Goal: Task Accomplishment & Management: Complete application form

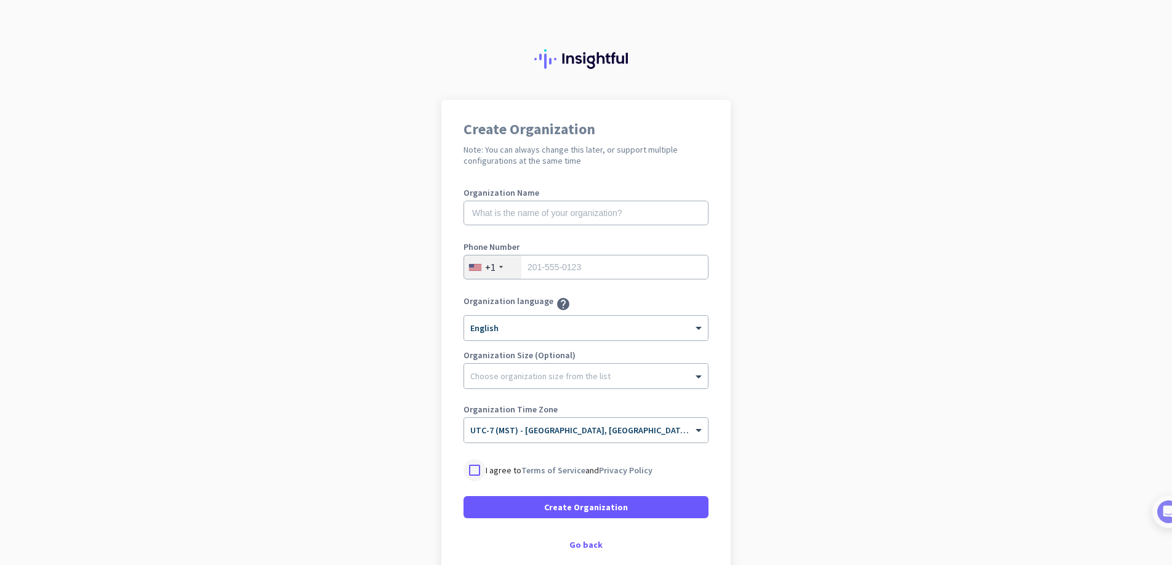
click at [474, 471] on div at bounding box center [474, 470] width 22 height 22
click at [567, 504] on span "Create Organization" at bounding box center [586, 507] width 84 height 12
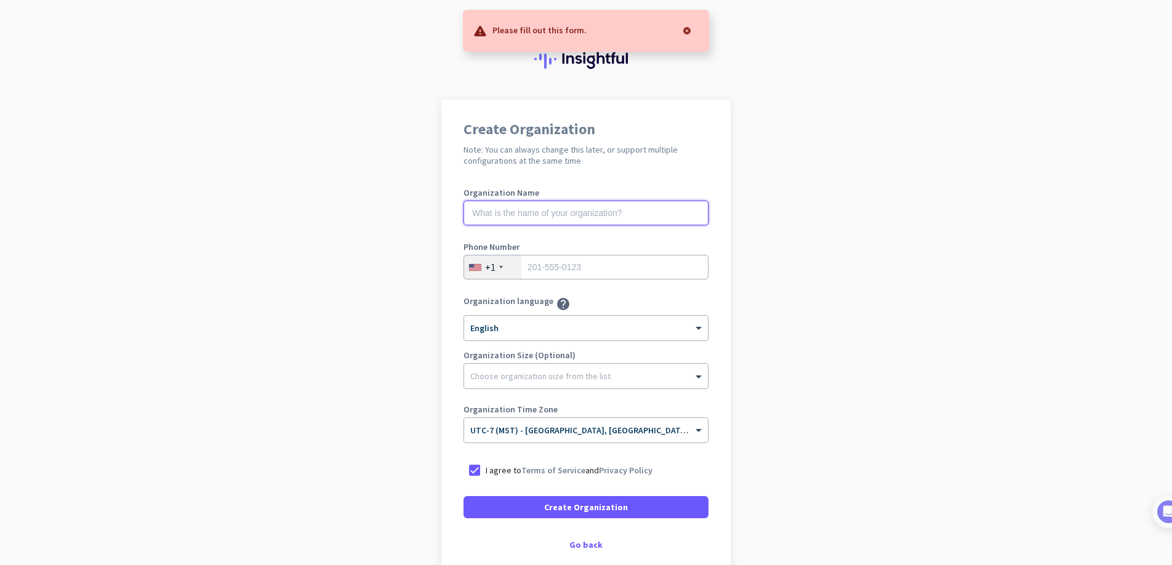
click at [531, 218] on input "text" at bounding box center [585, 213] width 245 height 25
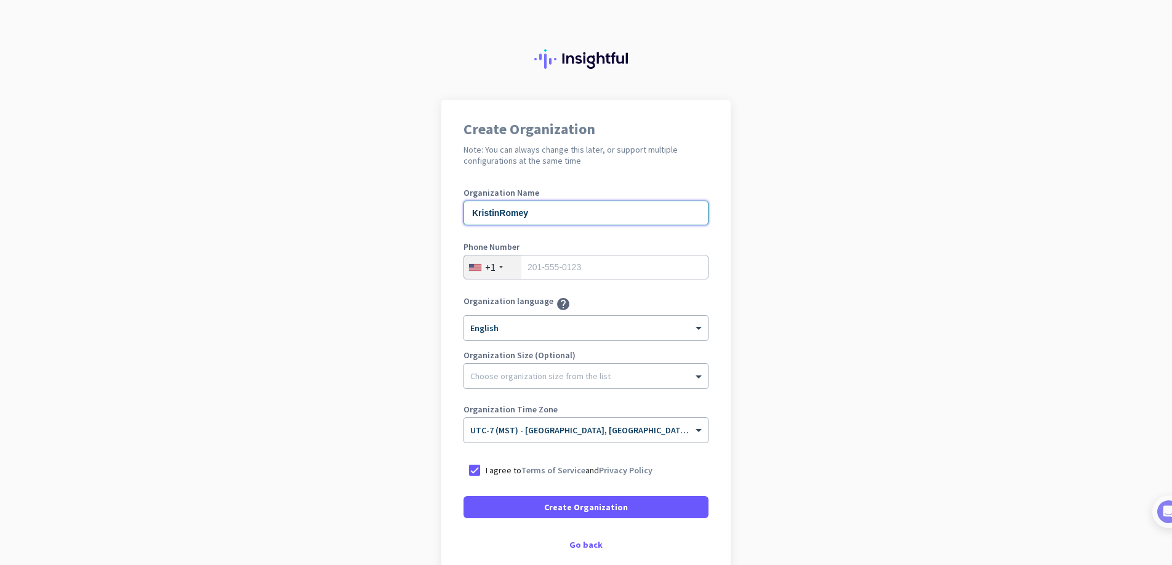
type input "KristinRomey"
click at [551, 270] on input "tel" at bounding box center [585, 267] width 245 height 25
type input "9176833605"
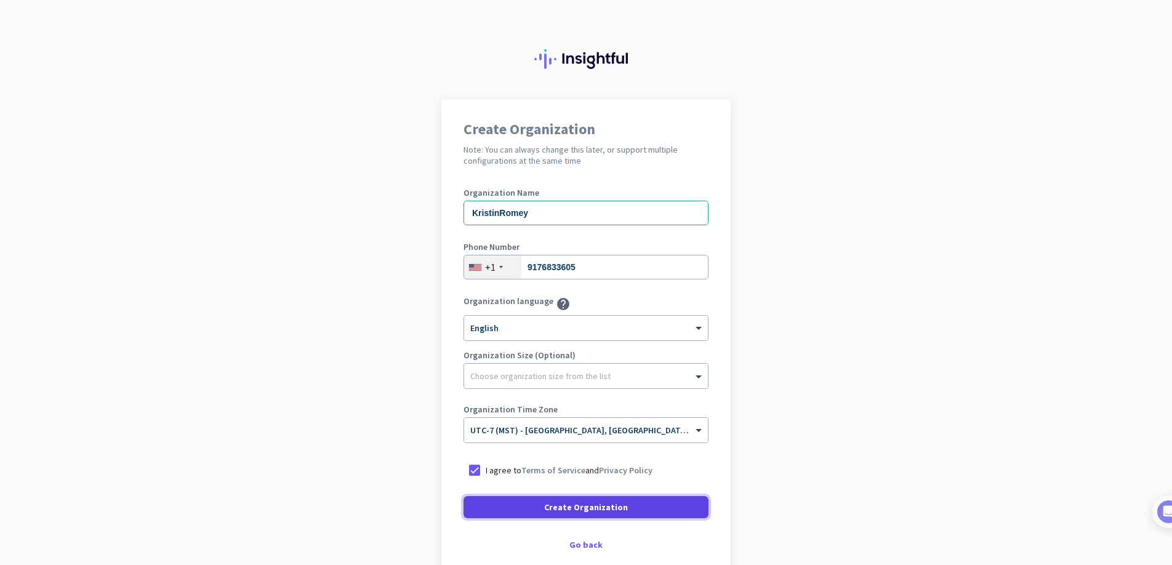
click at [597, 508] on span "Create Organization" at bounding box center [586, 507] width 84 height 12
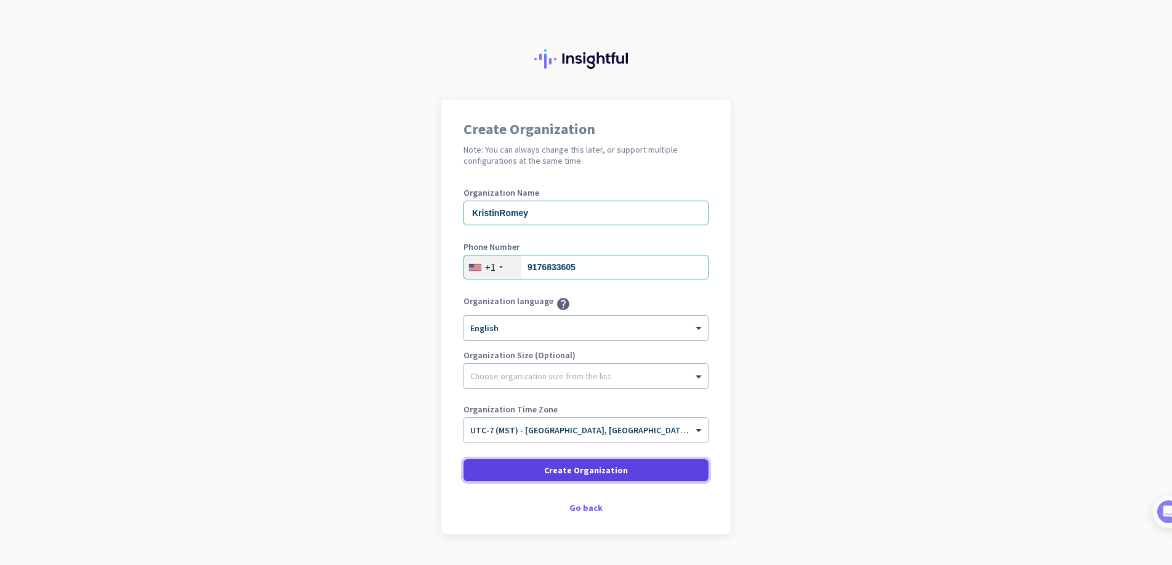
click at [595, 473] on span "Create Organization" at bounding box center [586, 470] width 84 height 12
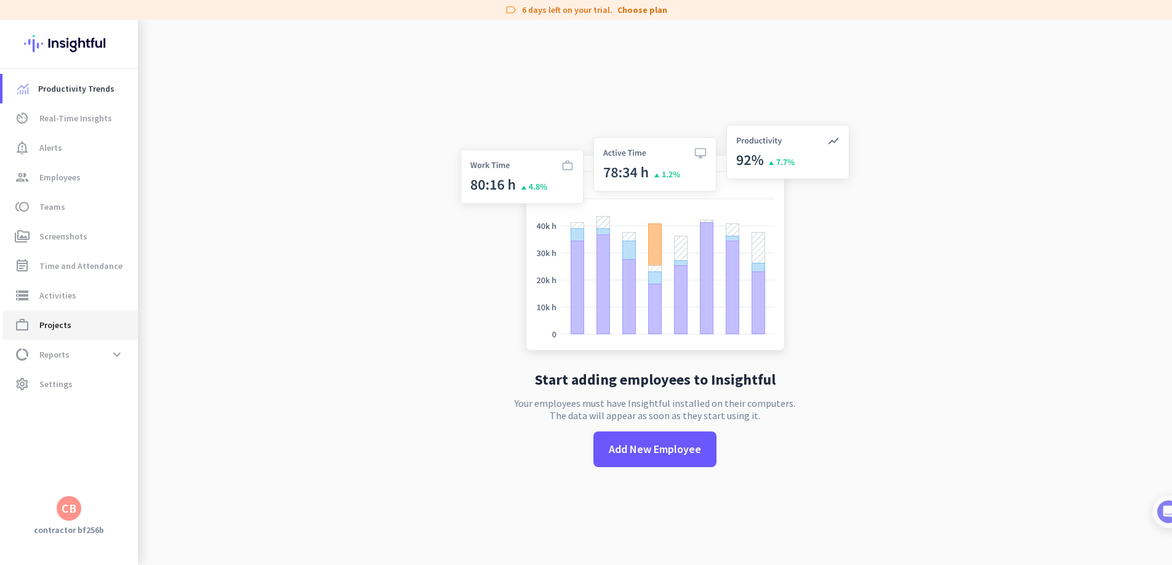
click at [86, 337] on link "work_outline Projects" at bounding box center [69, 325] width 135 height 30
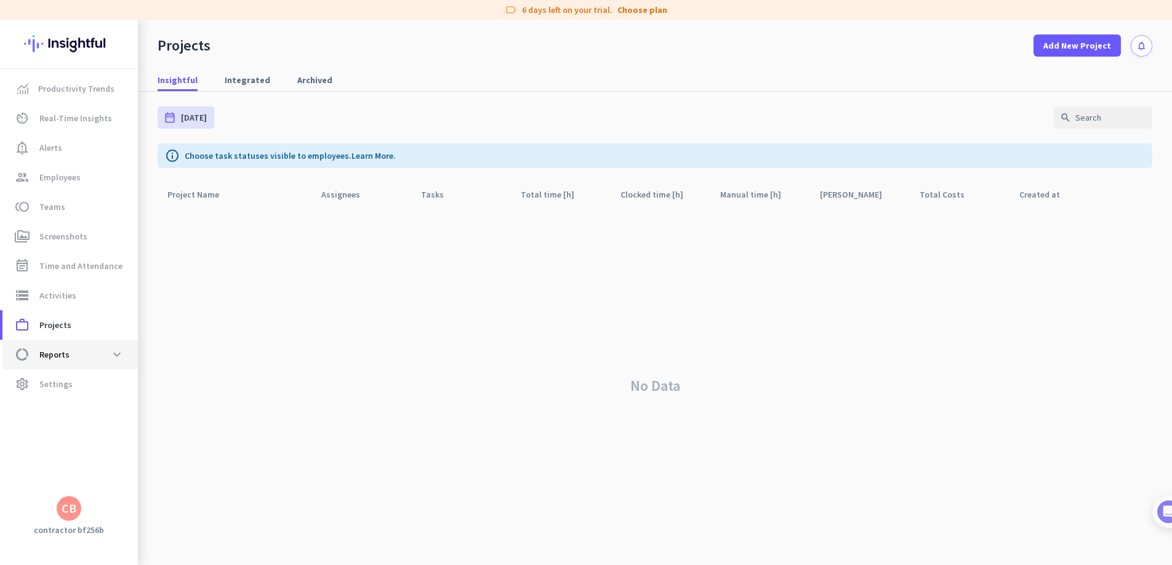
click at [84, 347] on span "data_usage Reports expand_more" at bounding box center [70, 354] width 116 height 22
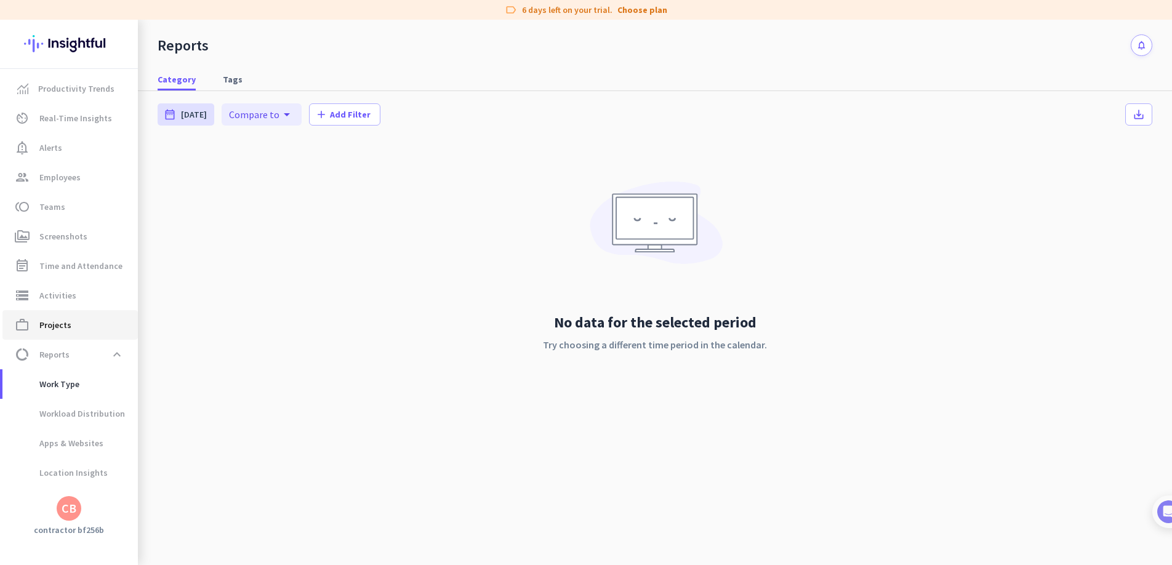
click at [87, 334] on link "work_outline Projects" at bounding box center [69, 325] width 135 height 30
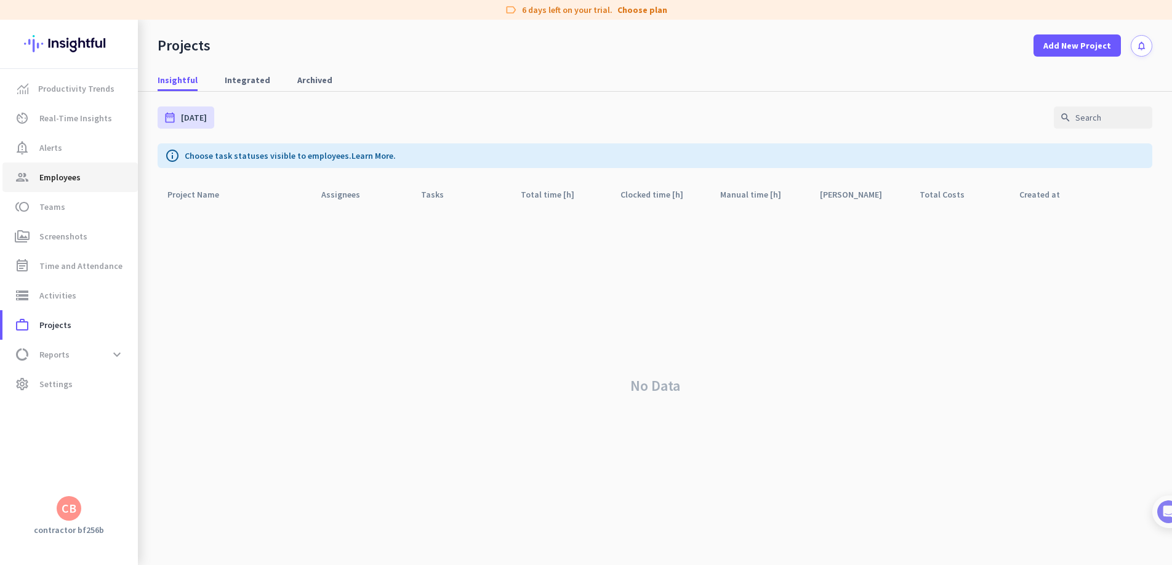
click at [98, 182] on span "group Employees" at bounding box center [70, 177] width 116 height 15
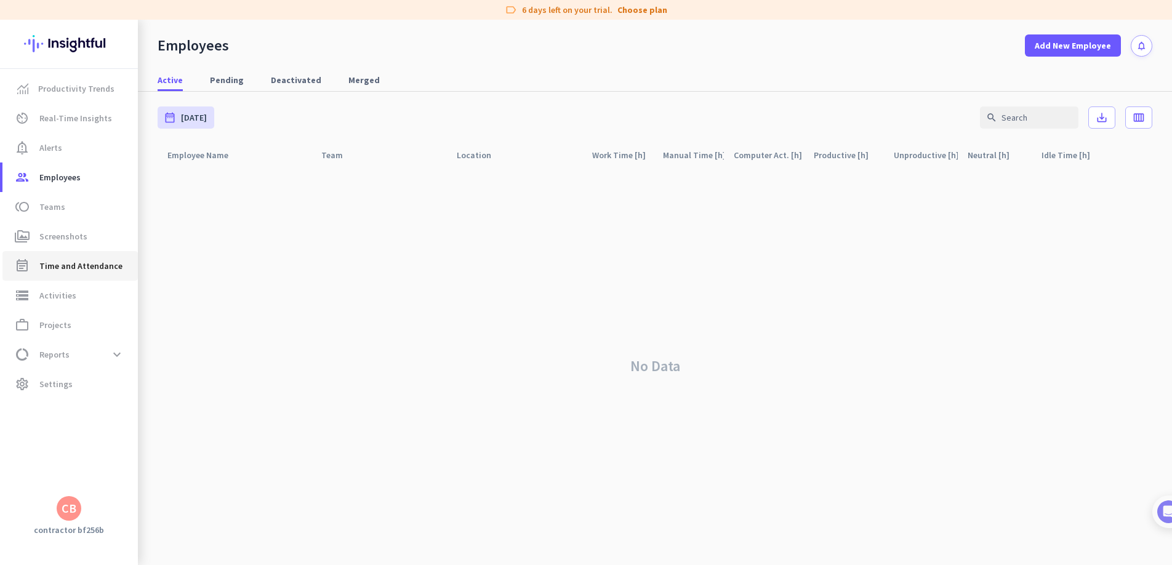
click at [106, 260] on span "Time and Attendance" at bounding box center [80, 266] width 83 height 15
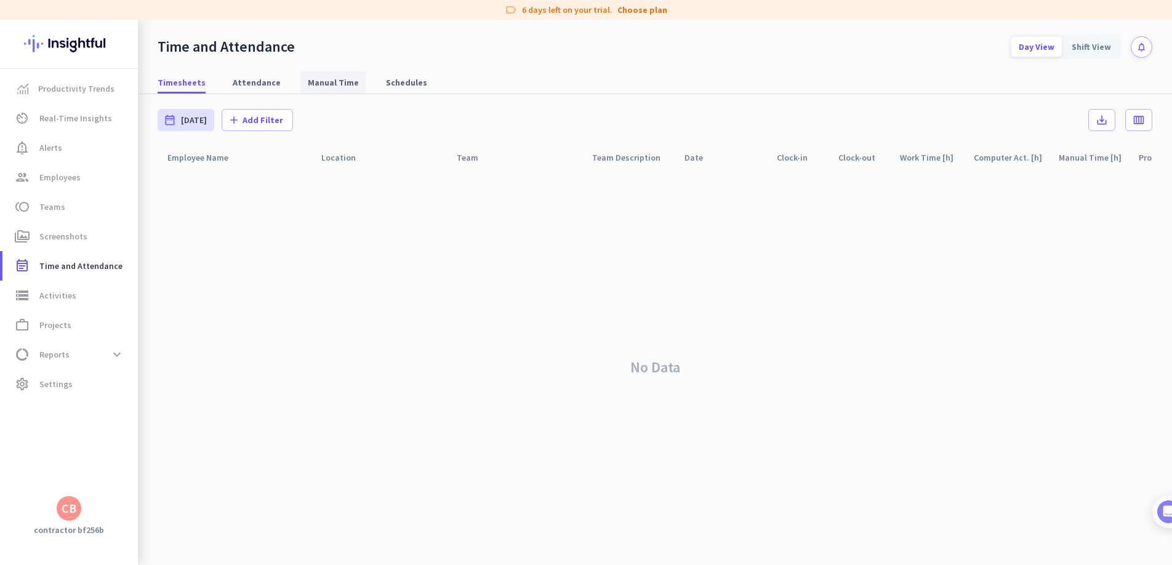
click at [340, 81] on span "Manual Time" at bounding box center [333, 82] width 51 height 12
type input "[DATE] - [DATE]"
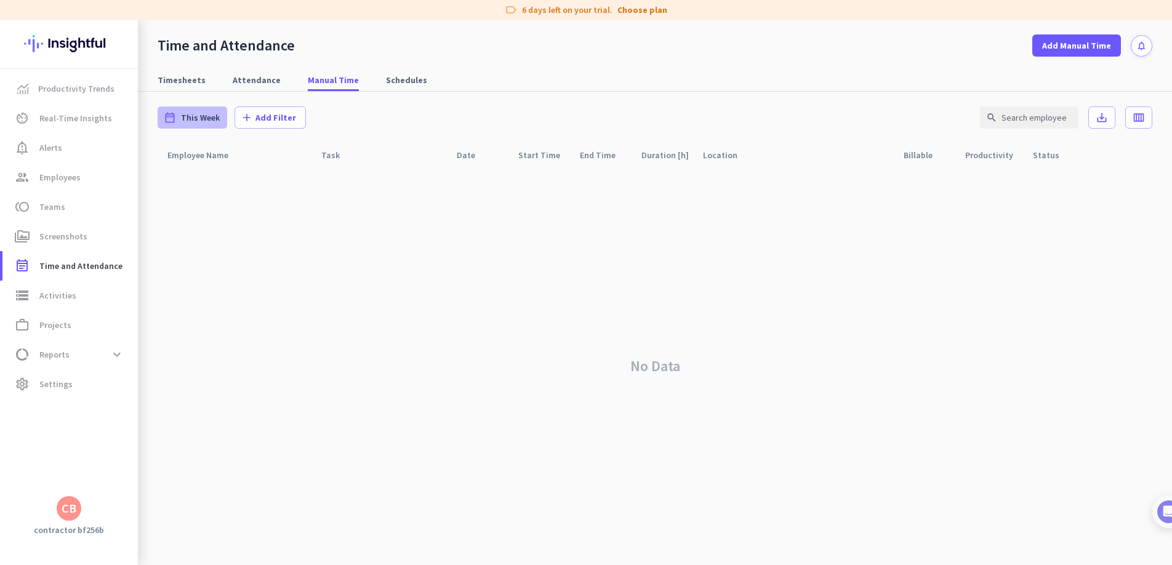
click at [184, 118] on span "This Week" at bounding box center [200, 117] width 39 height 12
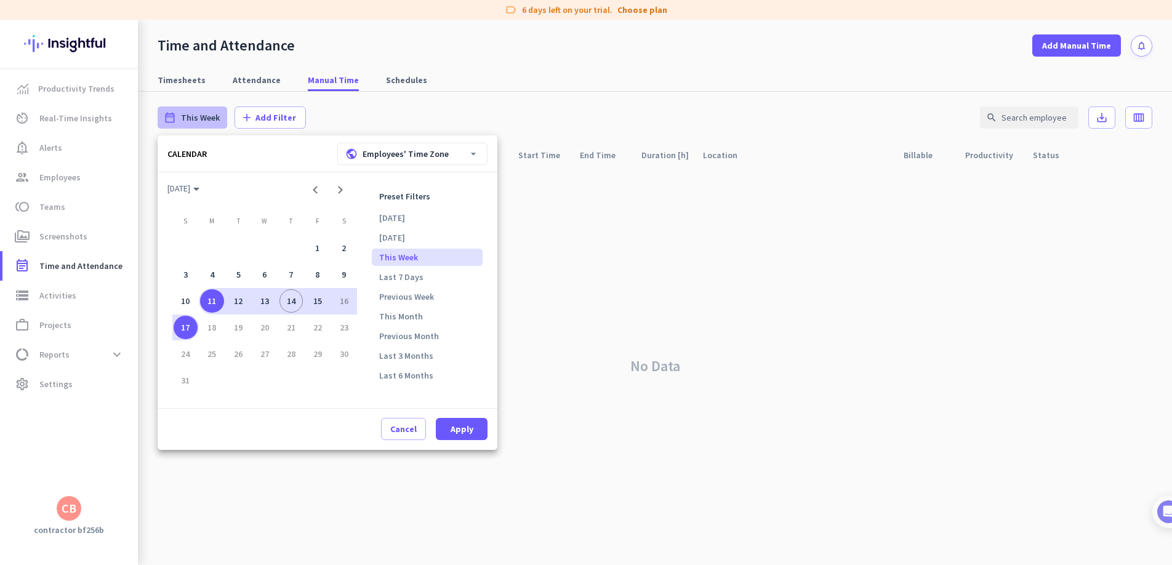
click at [622, 55] on div at bounding box center [586, 282] width 1172 height 565
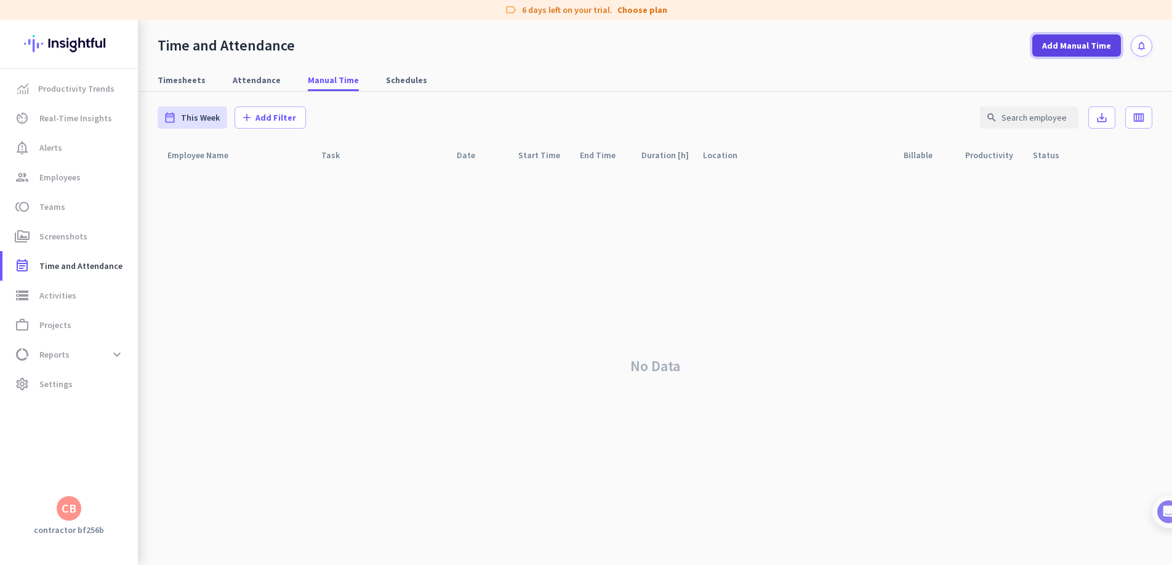
click at [1065, 46] on span "Add Manual Time" at bounding box center [1076, 45] width 69 height 12
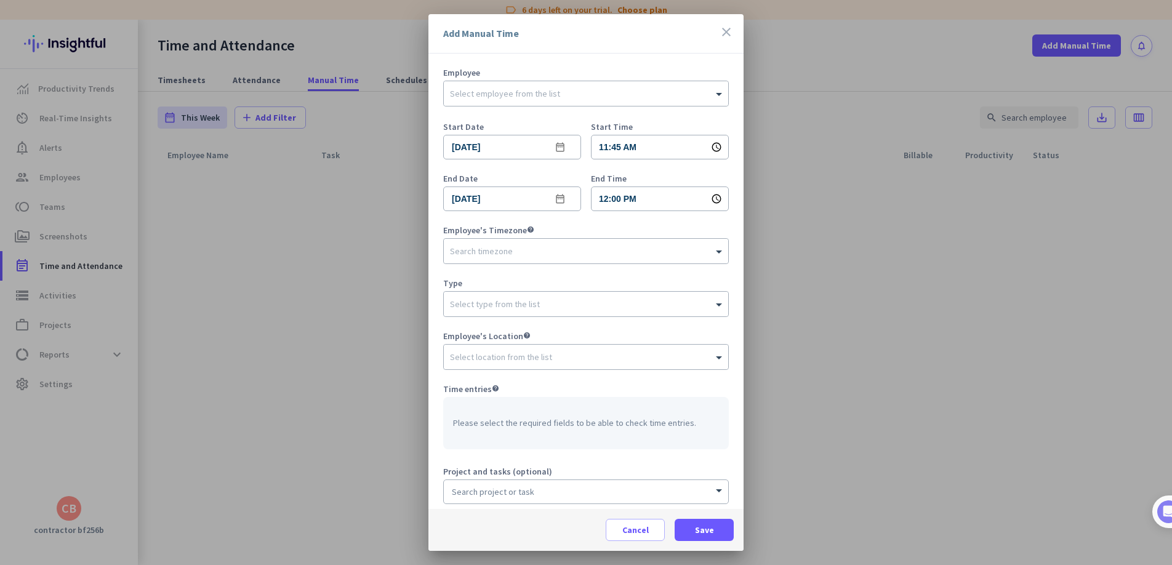
click at [728, 31] on icon "close" at bounding box center [726, 32] width 15 height 15
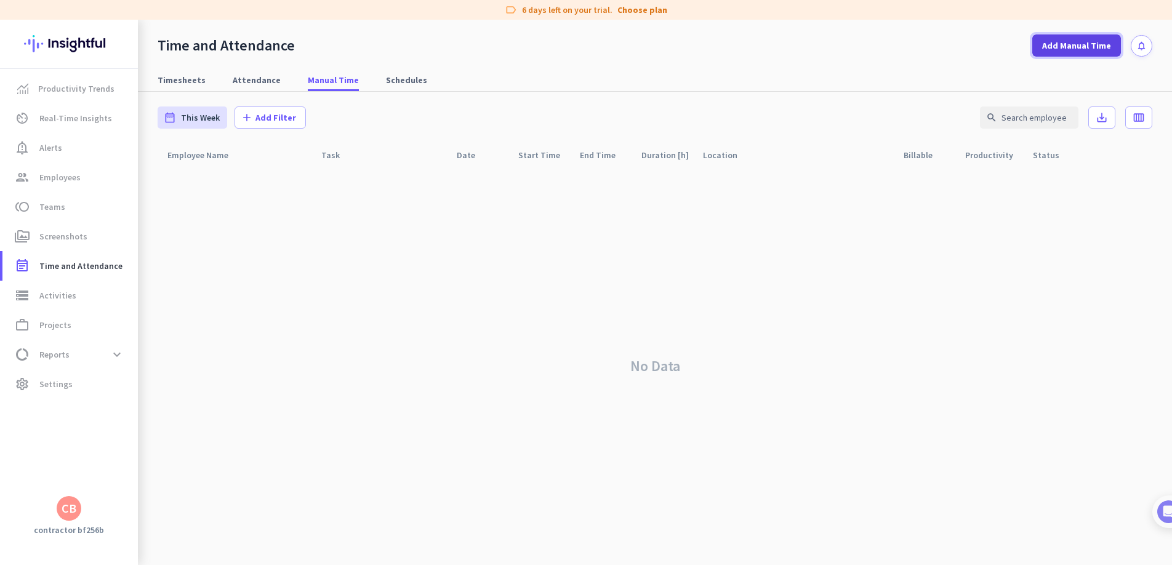
click at [1092, 57] on span at bounding box center [1076, 46] width 89 height 30
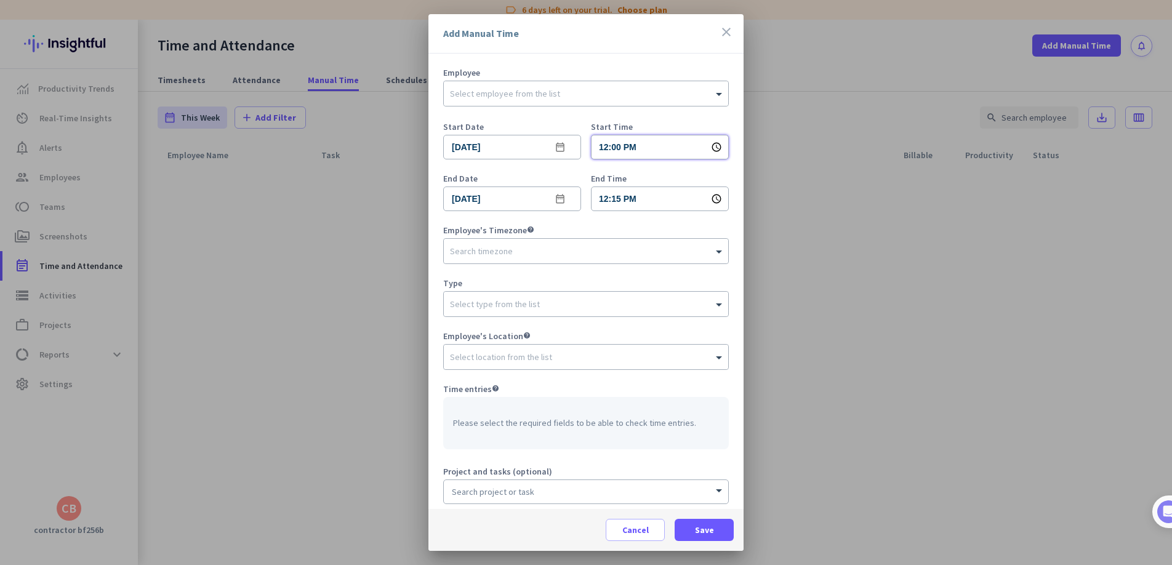
click at [630, 145] on input "12:00 PM" at bounding box center [660, 147] width 138 height 25
click at [642, 211] on li "05" at bounding box center [643, 209] width 36 height 20
type input "12:05 PM"
click at [705, 531] on div at bounding box center [586, 282] width 1172 height 565
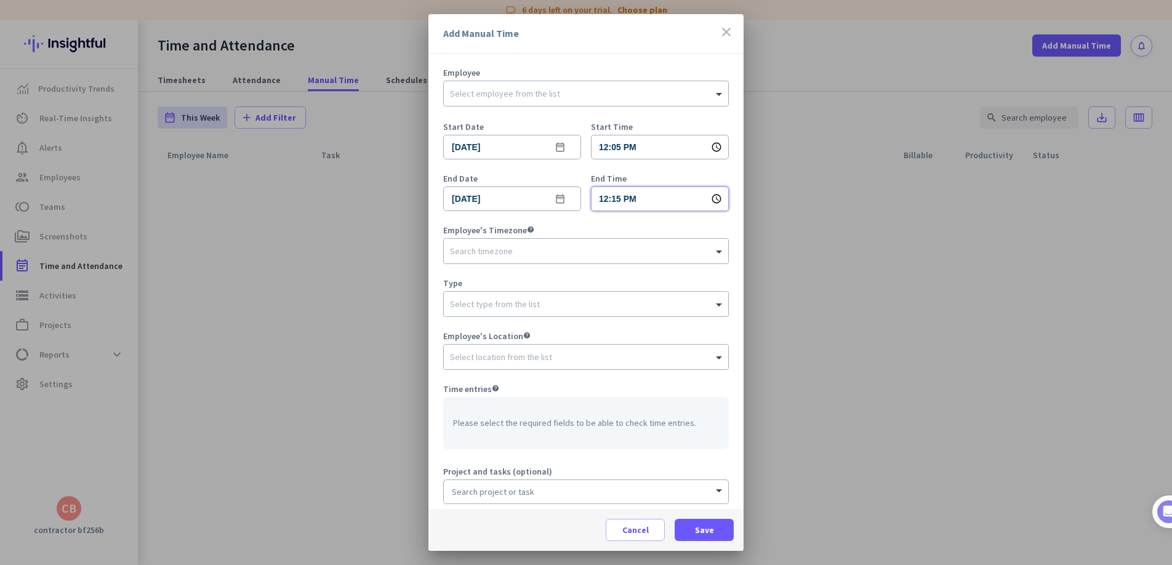
click at [677, 202] on input "12:15 PM" at bounding box center [660, 198] width 138 height 25
click at [641, 279] on li "25" at bounding box center [643, 276] width 36 height 20
type input "12:25 PM"
click at [701, 529] on div at bounding box center [586, 282] width 1172 height 565
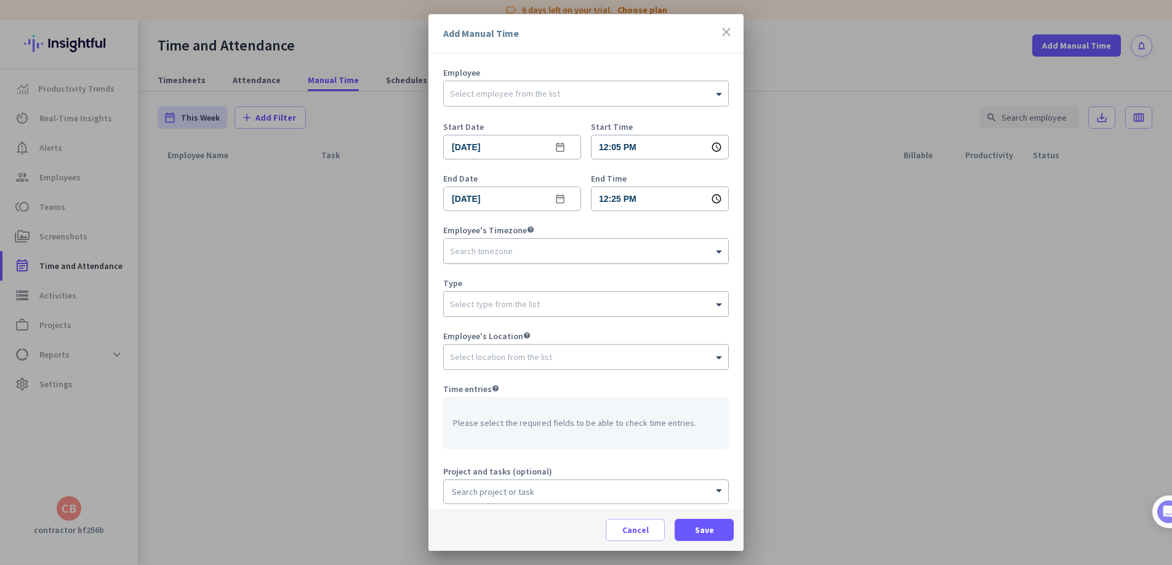
click at [546, 255] on div "Search timezone" at bounding box center [578, 251] width 269 height 11
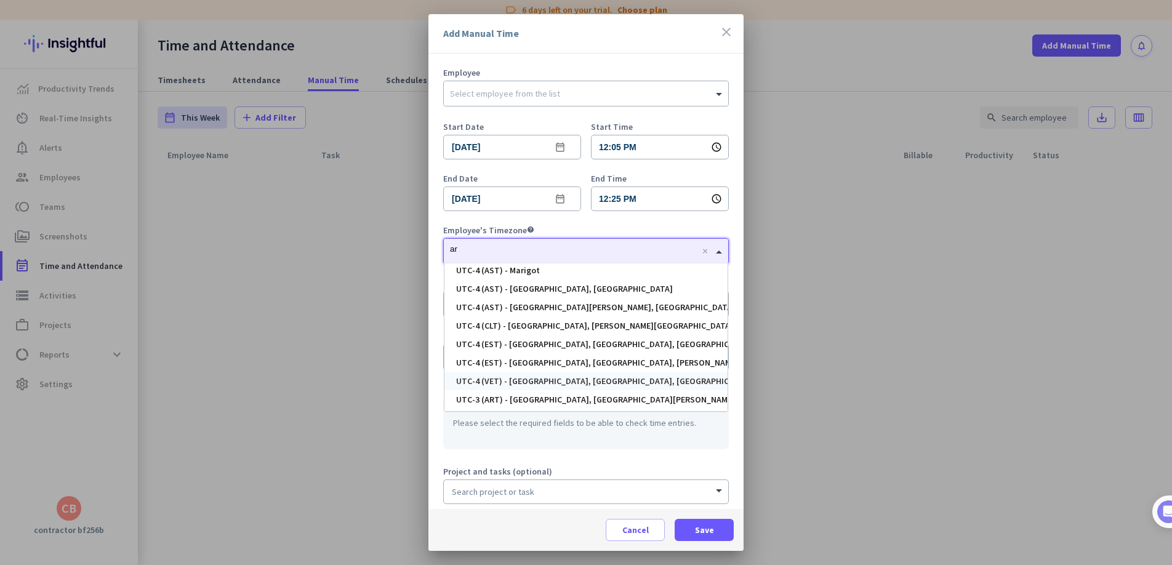
scroll to position [217, 0]
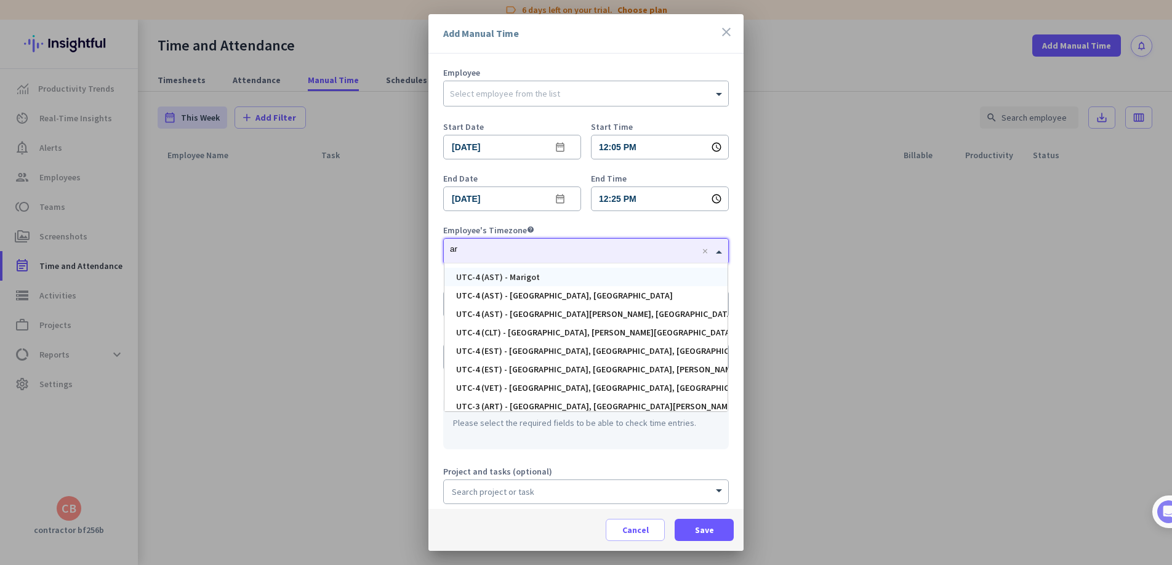
type input "ar"
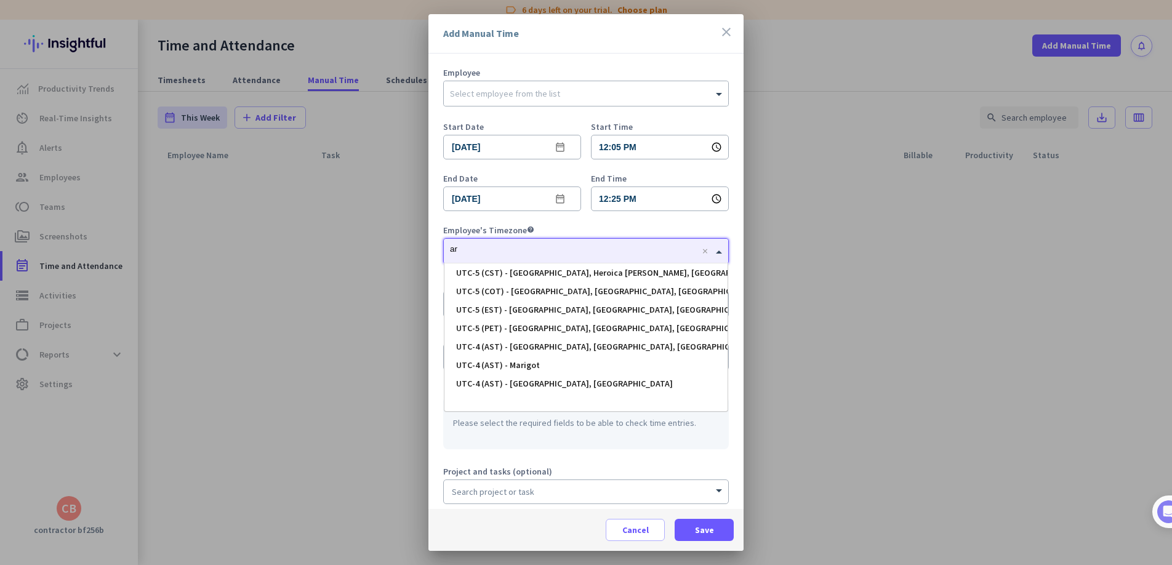
scroll to position [0, 0]
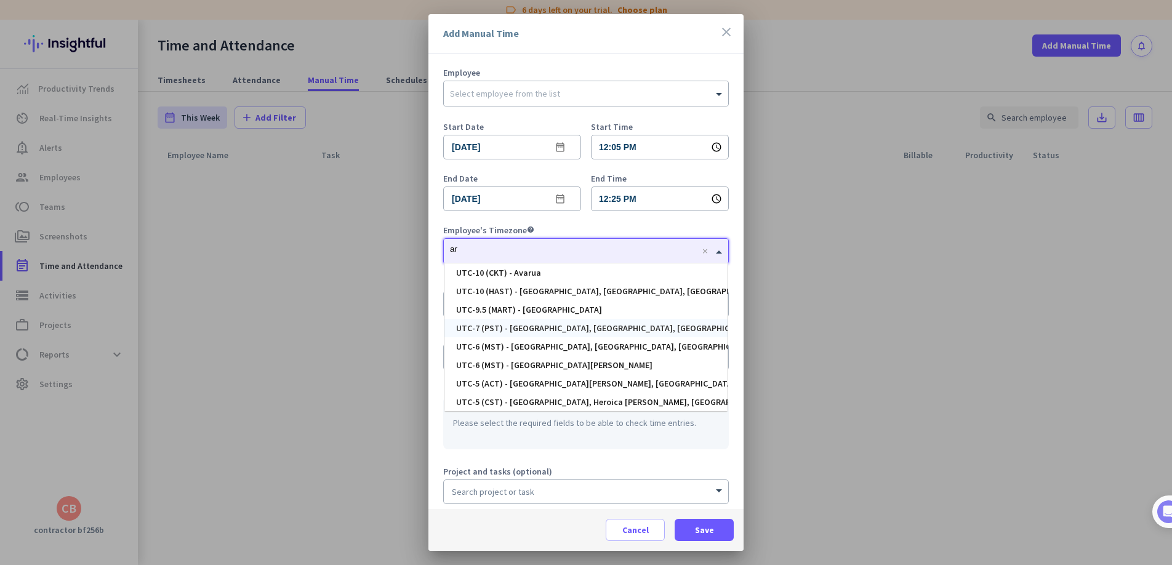
click at [594, 326] on div "UTC-7 (PST) - [GEOGRAPHIC_DATA], [GEOGRAPHIC_DATA], [GEOGRAPHIC_DATA], [PERSON_…" at bounding box center [639, 328] width 367 height 9
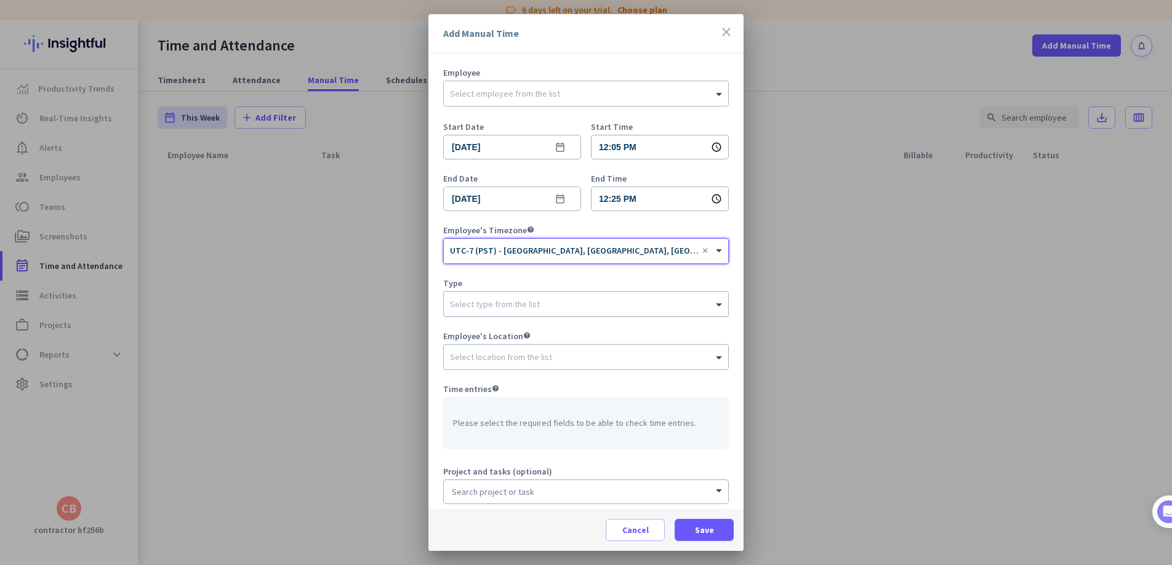
click at [583, 316] on ng-select "Select type from the list" at bounding box center [586, 304] width 286 height 26
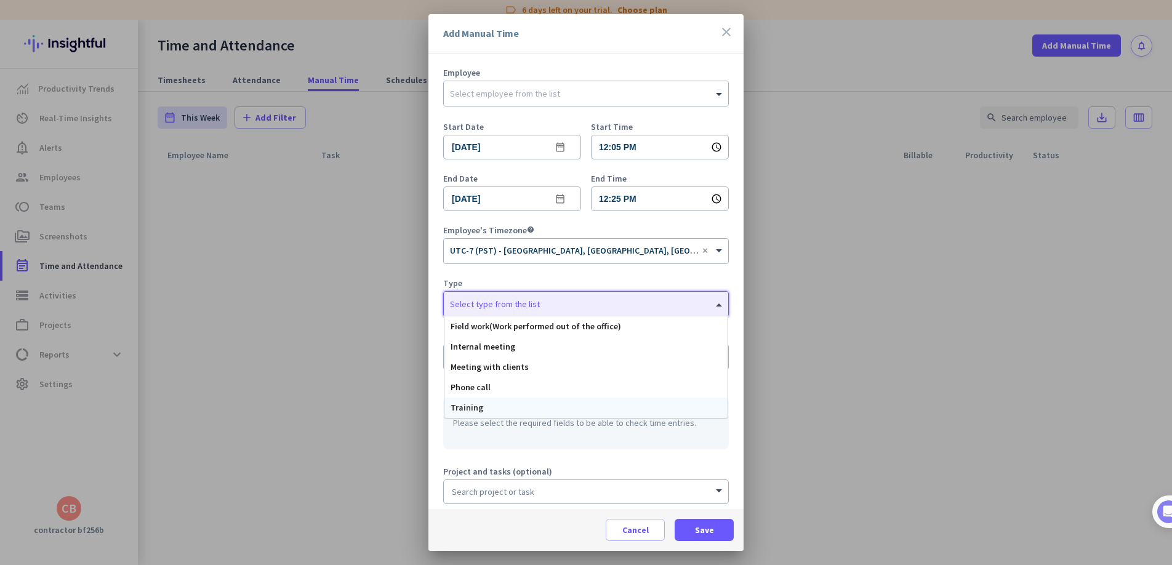
click at [538, 417] on div "Training" at bounding box center [585, 408] width 283 height 20
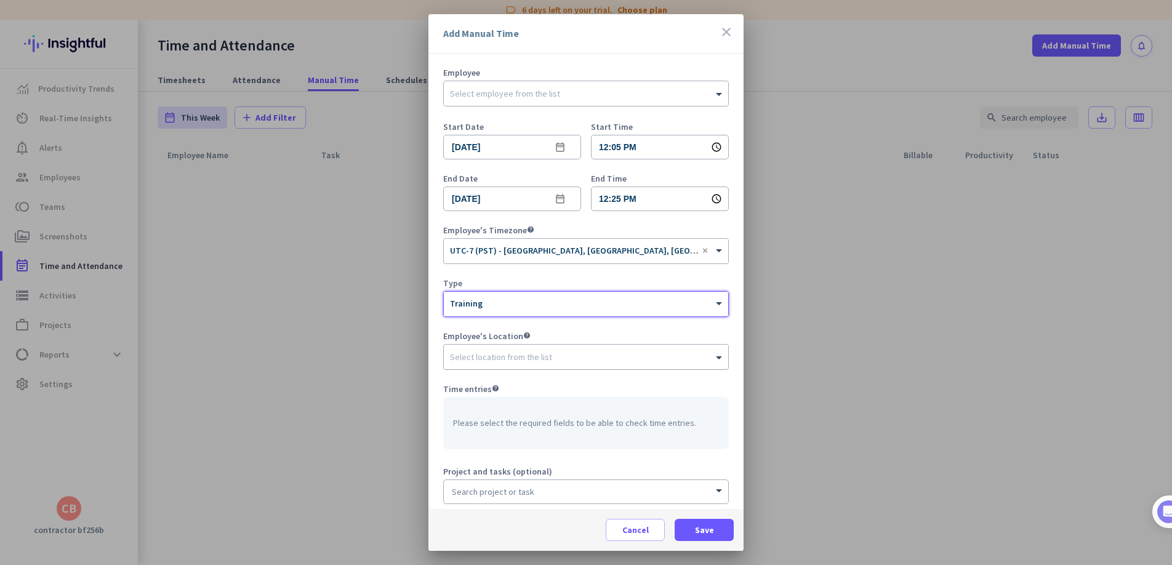
click at [531, 362] on div "Select location from the list" at bounding box center [501, 356] width 102 height 11
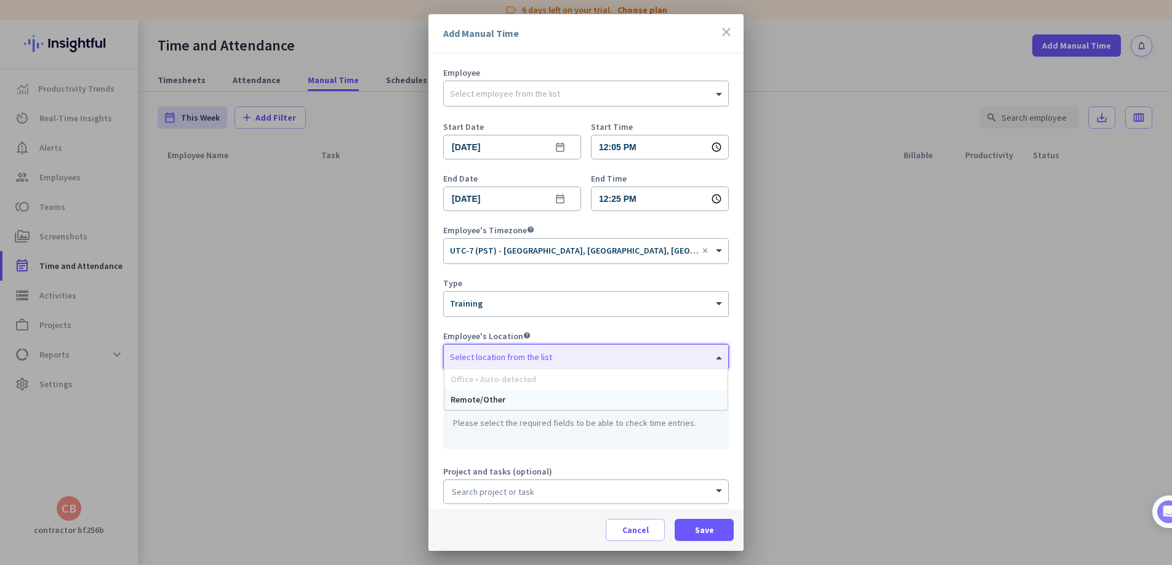
click at [525, 394] on div "Remote/Other" at bounding box center [585, 400] width 283 height 20
click at [577, 417] on div "Please select the required fields to be able to check time entries." at bounding box center [586, 423] width 286 height 52
click at [559, 501] on input at bounding box center [586, 491] width 284 height 23
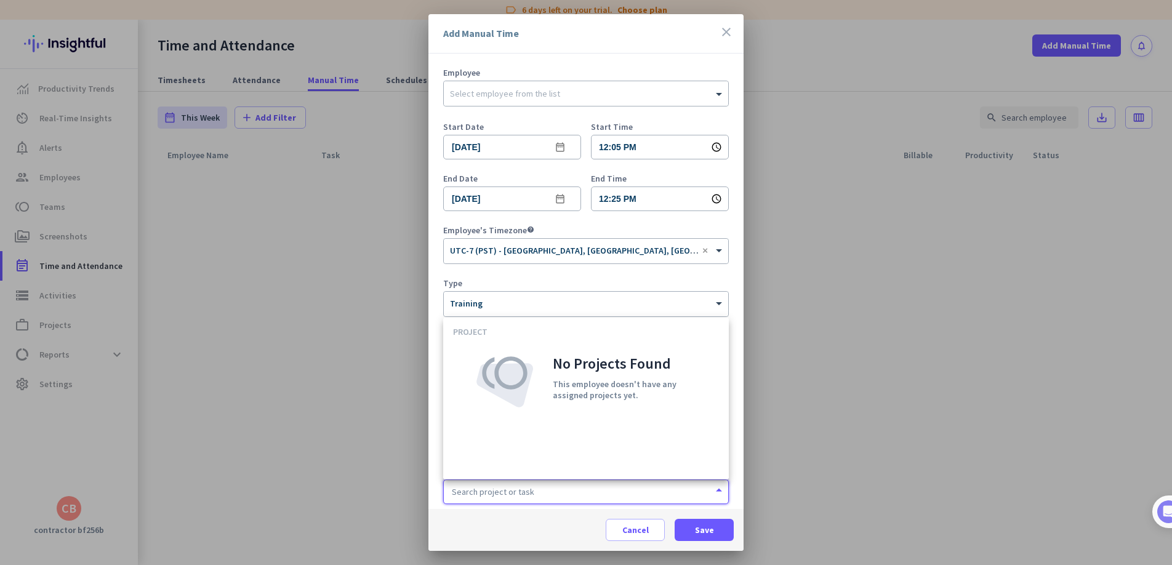
click at [560, 501] on input at bounding box center [586, 491] width 284 height 23
click at [641, 281] on div "Type" at bounding box center [586, 283] width 286 height 9
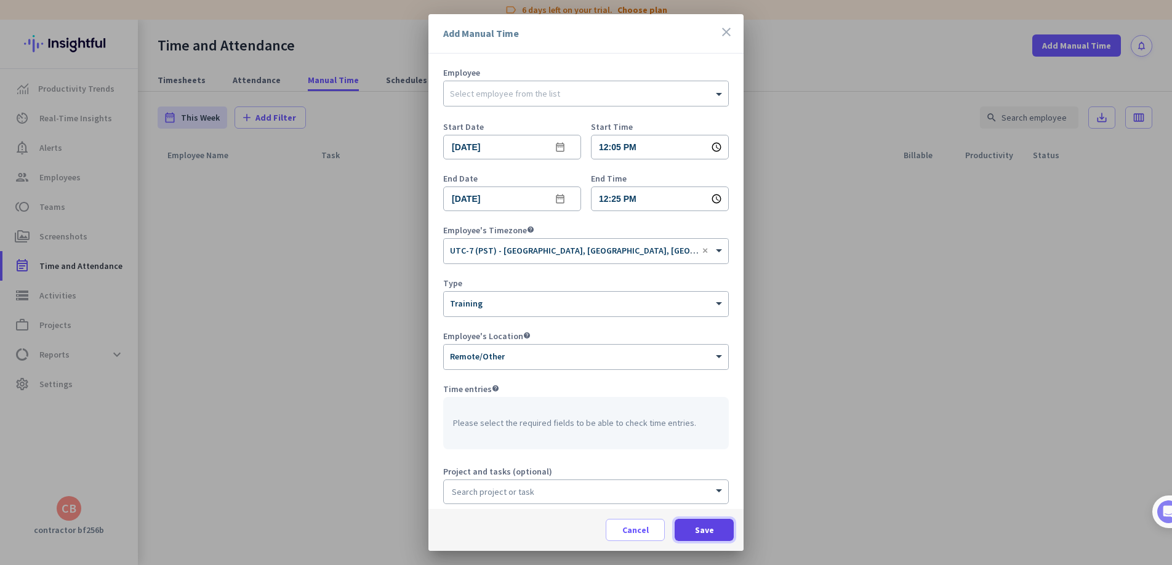
click at [699, 537] on span at bounding box center [704, 530] width 59 height 30
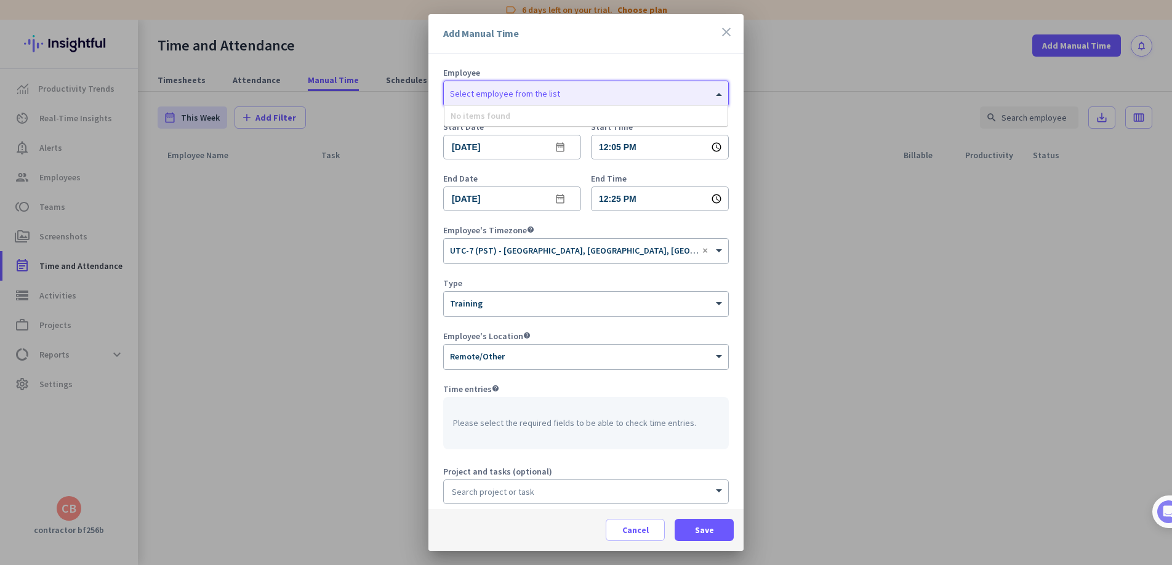
click at [541, 86] on div at bounding box center [586, 90] width 284 height 12
click at [541, 93] on input "text" at bounding box center [573, 91] width 247 height 9
click at [540, 114] on div "No items found" at bounding box center [585, 116] width 283 height 20
click at [542, 97] on div "Select employee from the list" at bounding box center [505, 93] width 110 height 11
click at [639, 539] on span at bounding box center [635, 530] width 58 height 30
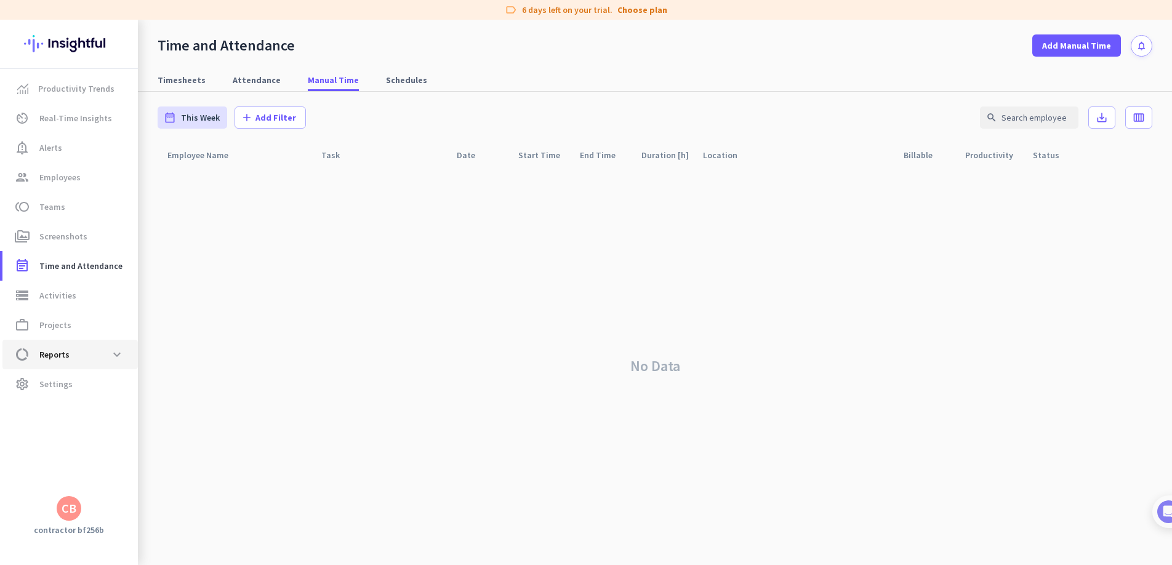
click at [78, 356] on span "data_usage Reports expand_more" at bounding box center [70, 354] width 116 height 22
type input "[DATE] - [DATE]"
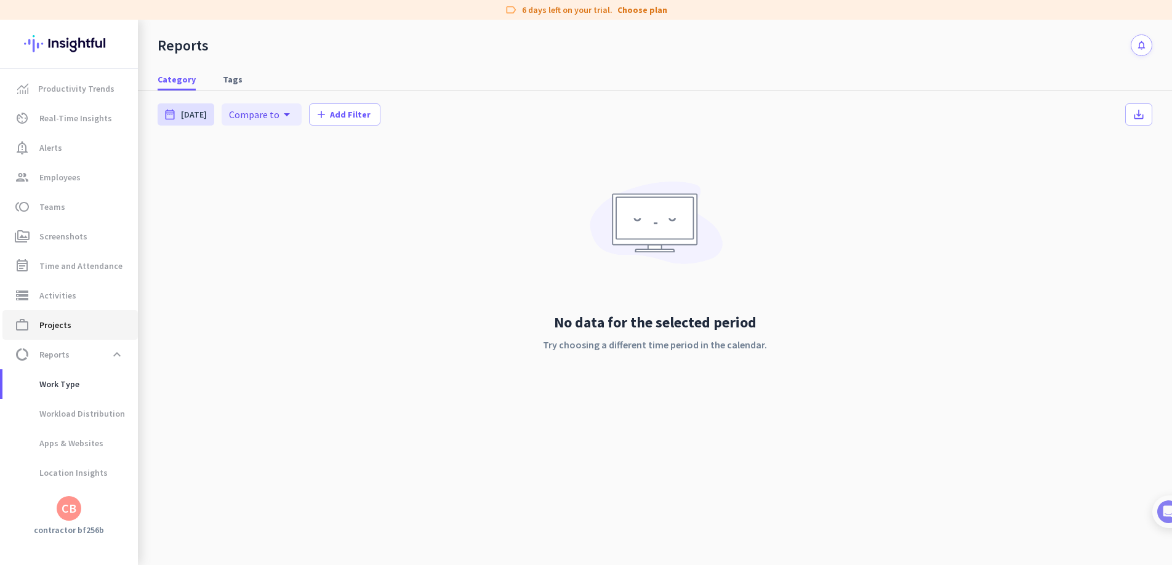
click at [89, 331] on span "work_outline Projects" at bounding box center [70, 325] width 116 height 15
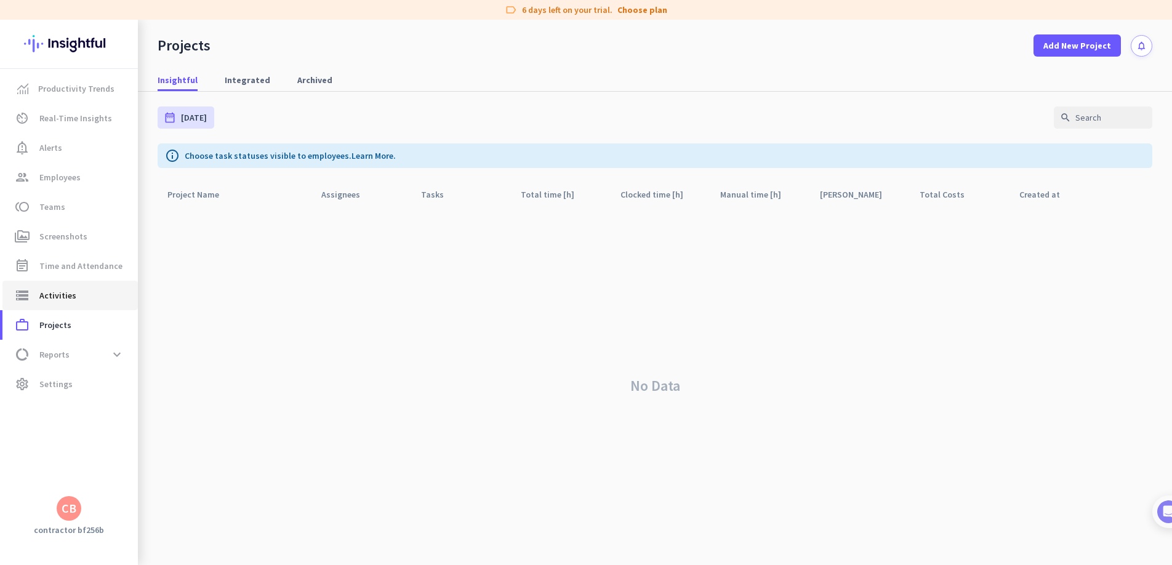
click at [96, 302] on span "storage Activities" at bounding box center [70, 295] width 116 height 15
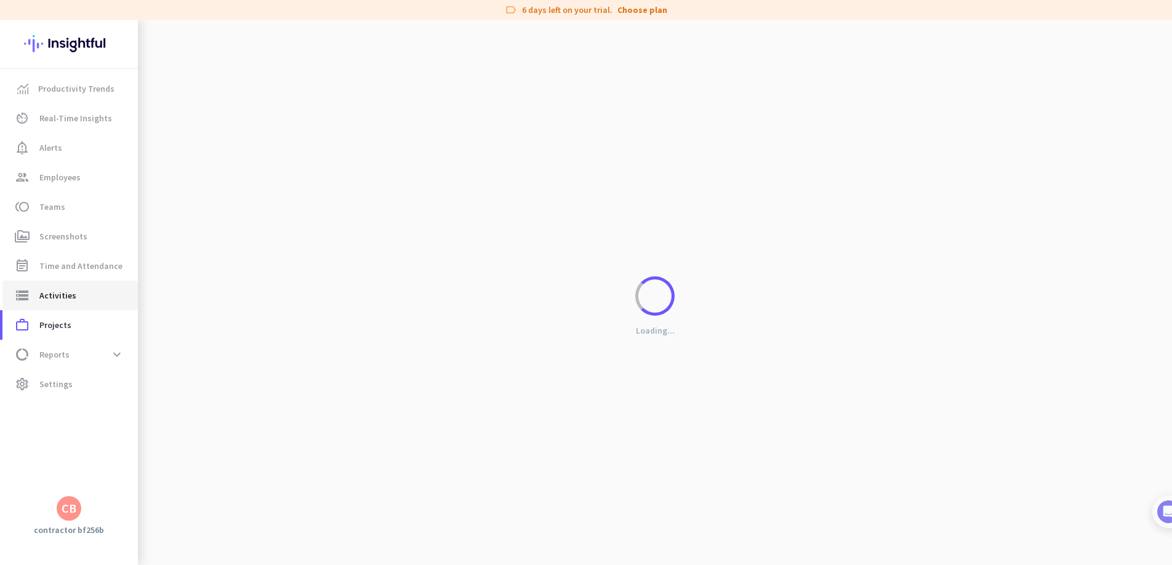
type input "[DATE]"
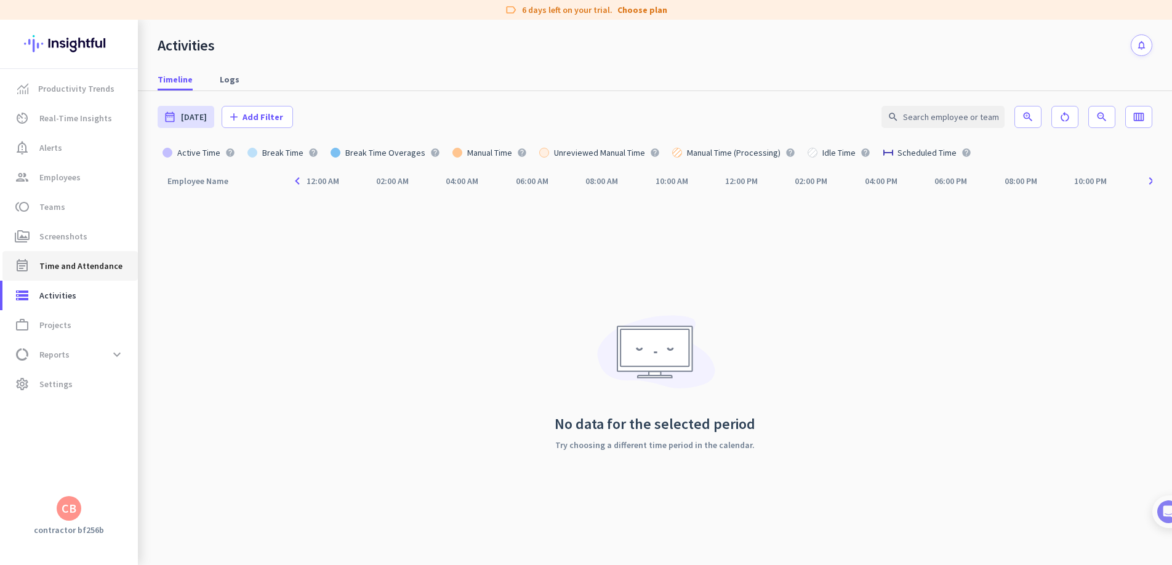
click at [96, 266] on span "Time and Attendance" at bounding box center [80, 266] width 83 height 15
type input "[DATE] - [DATE]"
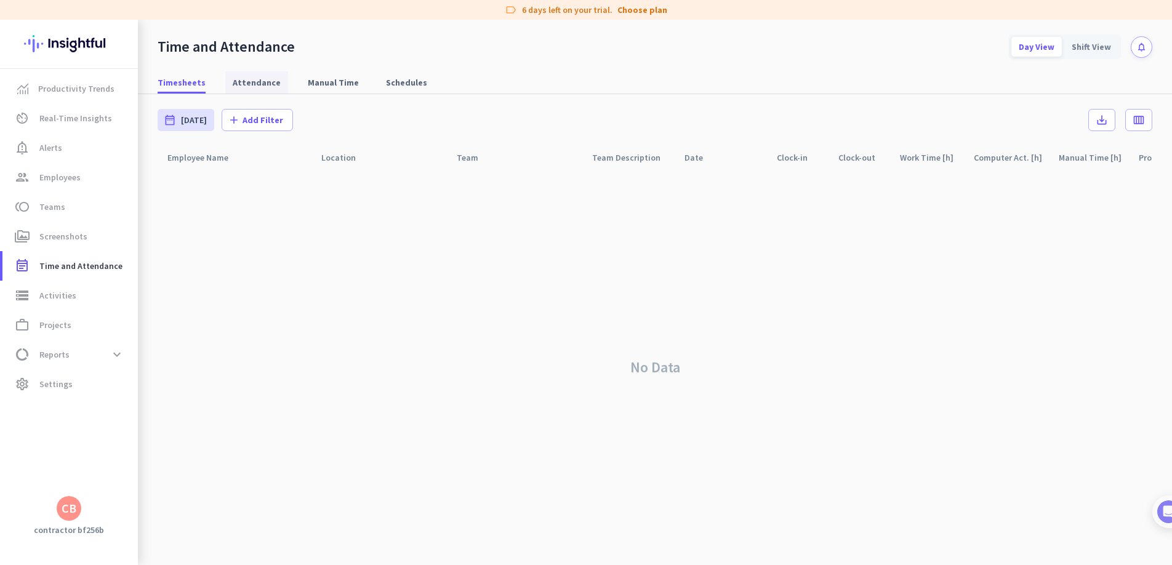
click at [263, 80] on span "Attendance" at bounding box center [257, 82] width 48 height 12
type input "[DATE] - [DATE]"
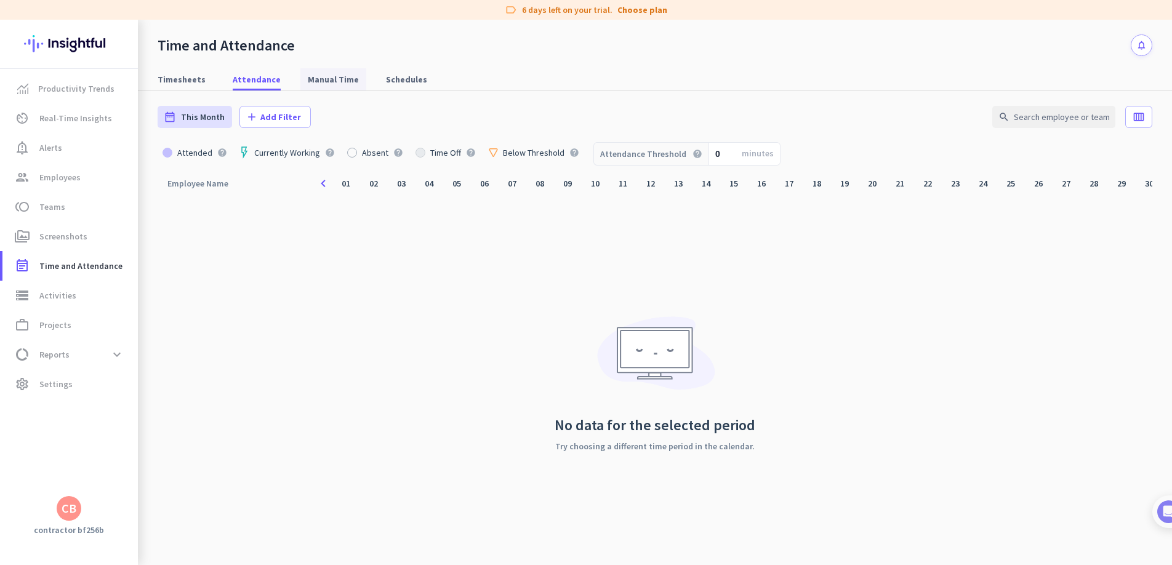
click at [319, 82] on span "Manual Time" at bounding box center [333, 79] width 51 height 12
type input "[DATE] - [DATE]"
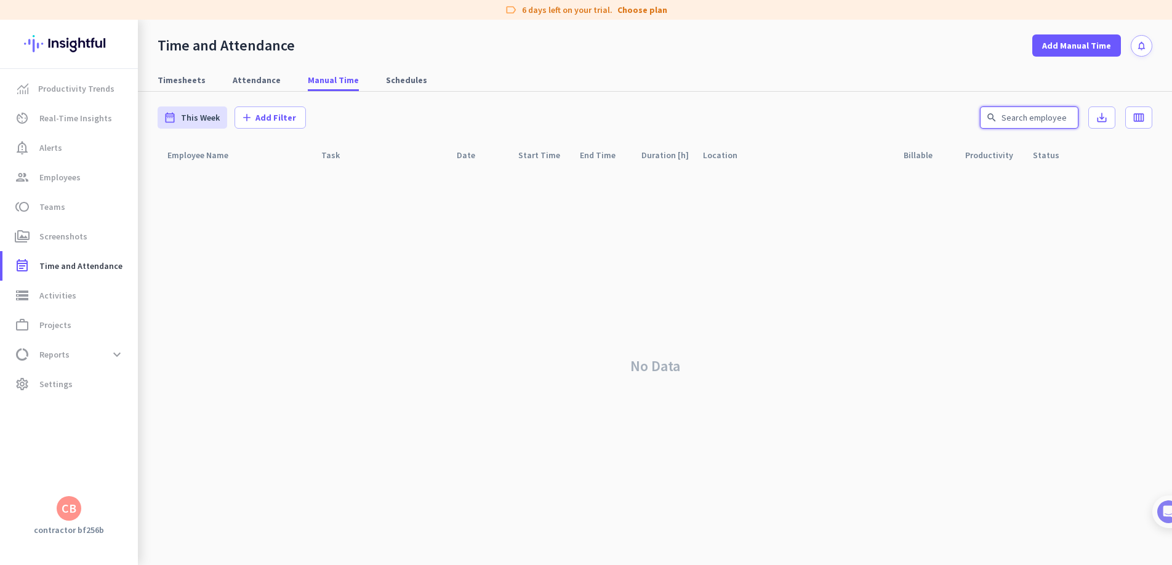
click at [1000, 111] on input "text" at bounding box center [1029, 117] width 98 height 22
